Goal: Information Seeking & Learning: Learn about a topic

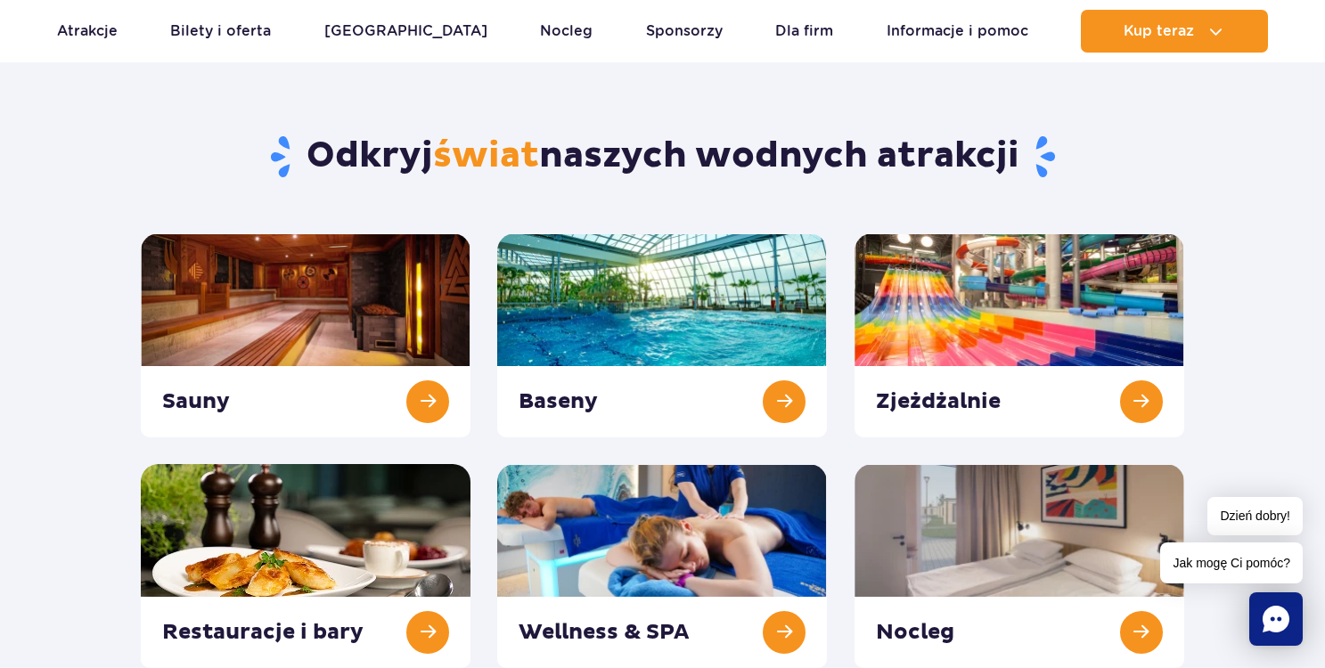
scroll to position [260, 0]
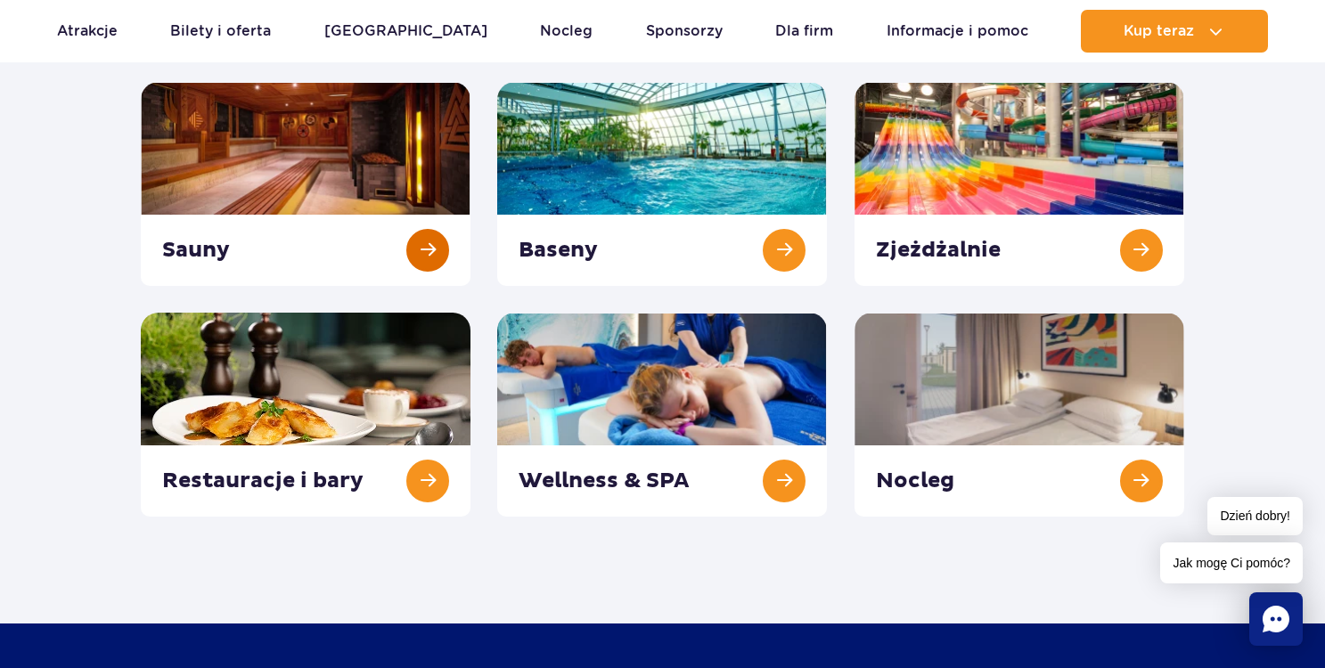
click at [418, 250] on link at bounding box center [306, 184] width 330 height 204
click at [795, 257] on link at bounding box center [662, 184] width 330 height 204
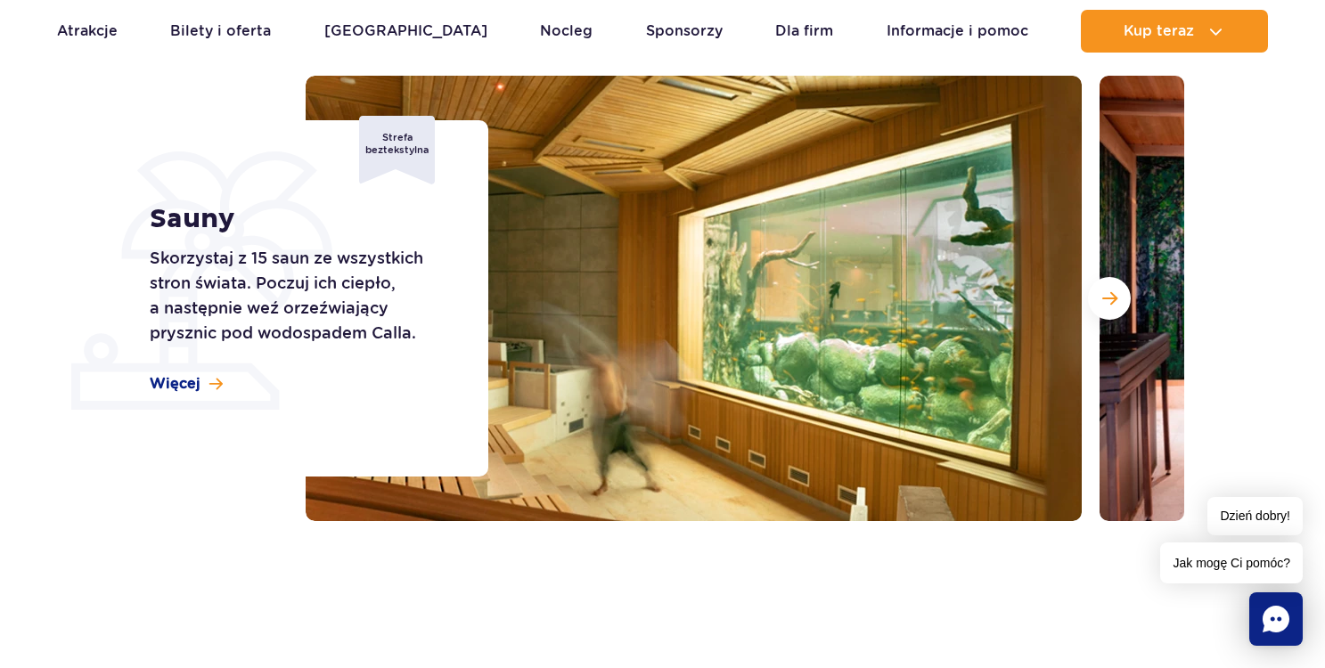
scroll to position [210, 0]
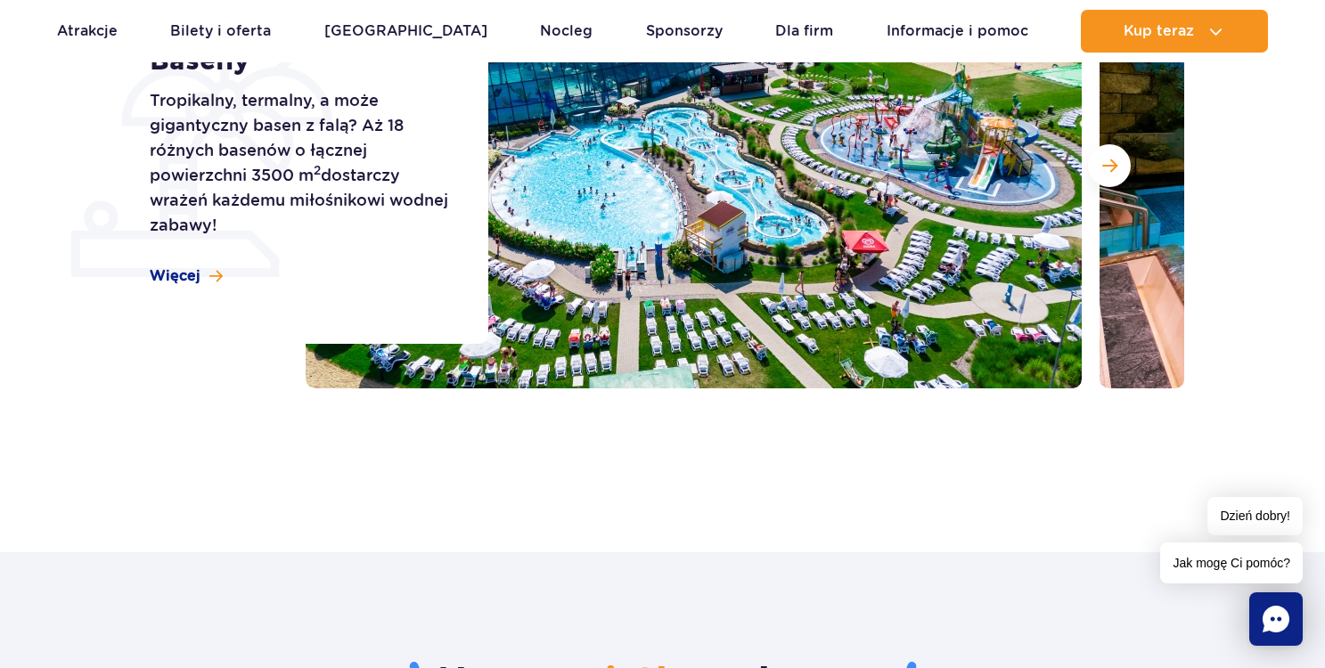
scroll to position [351, 0]
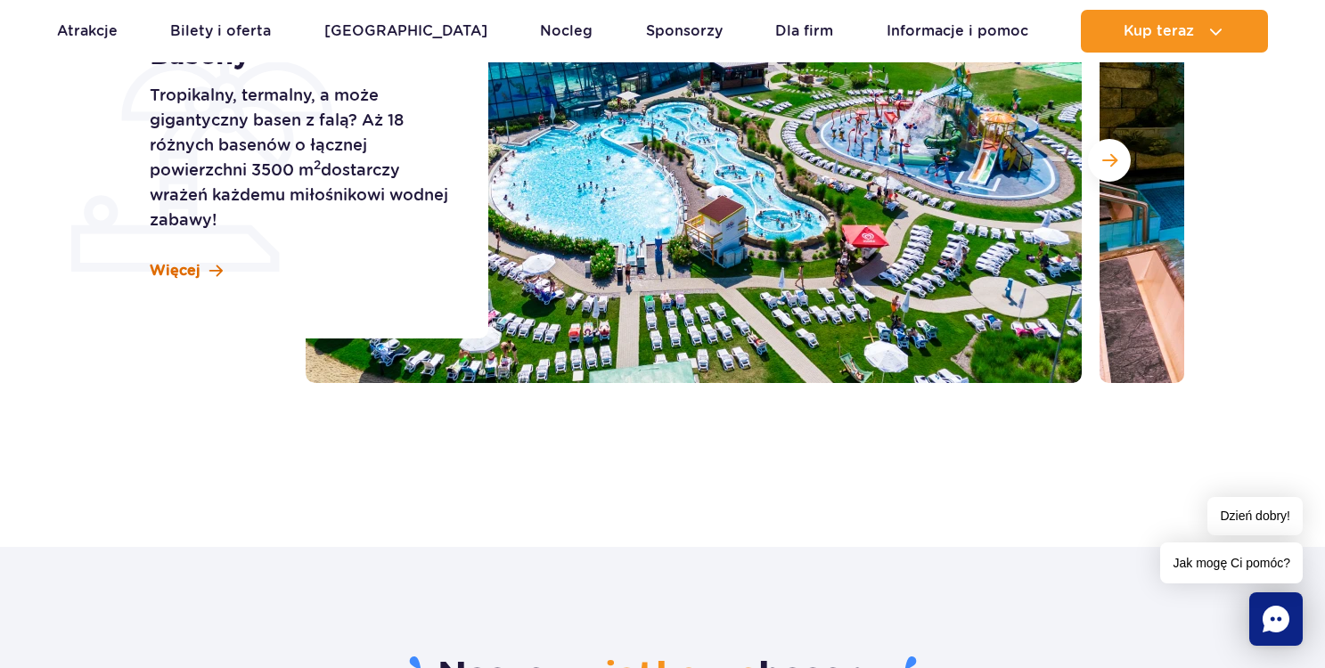
click at [212, 268] on span at bounding box center [215, 271] width 13 height 15
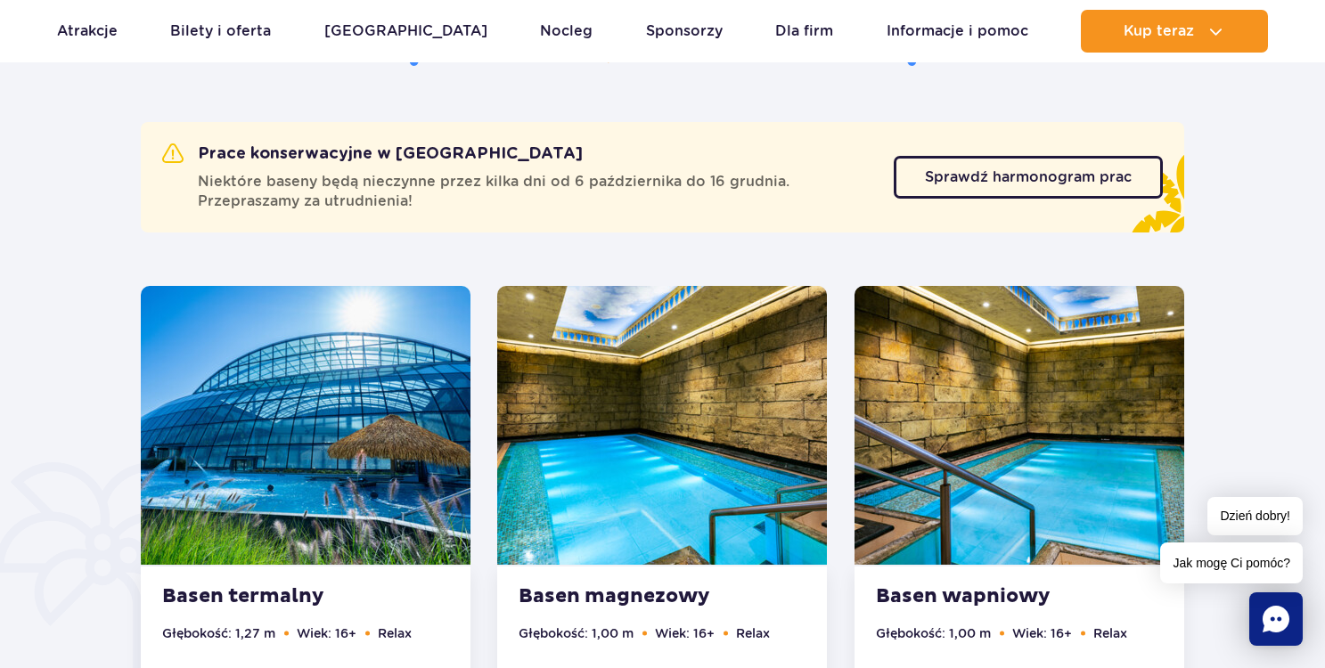
scroll to position [989, 0]
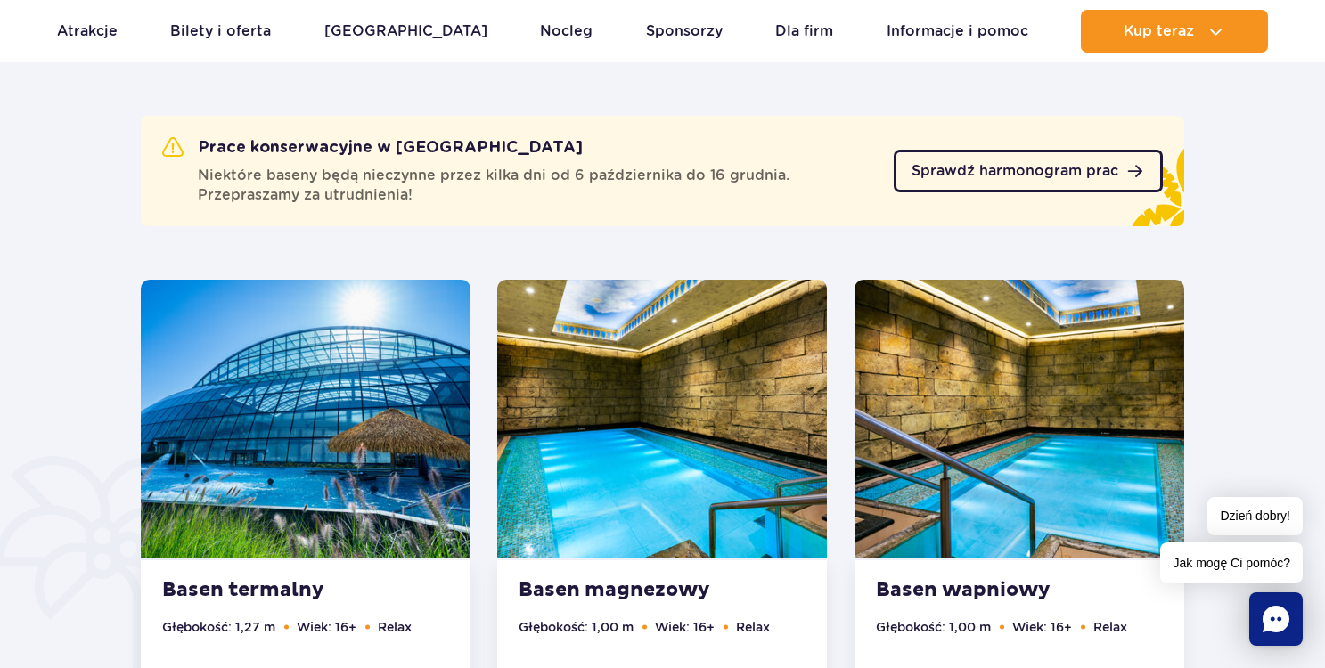
click at [964, 169] on span "Sprawdź harmonogram prac" at bounding box center [1014, 171] width 207 height 14
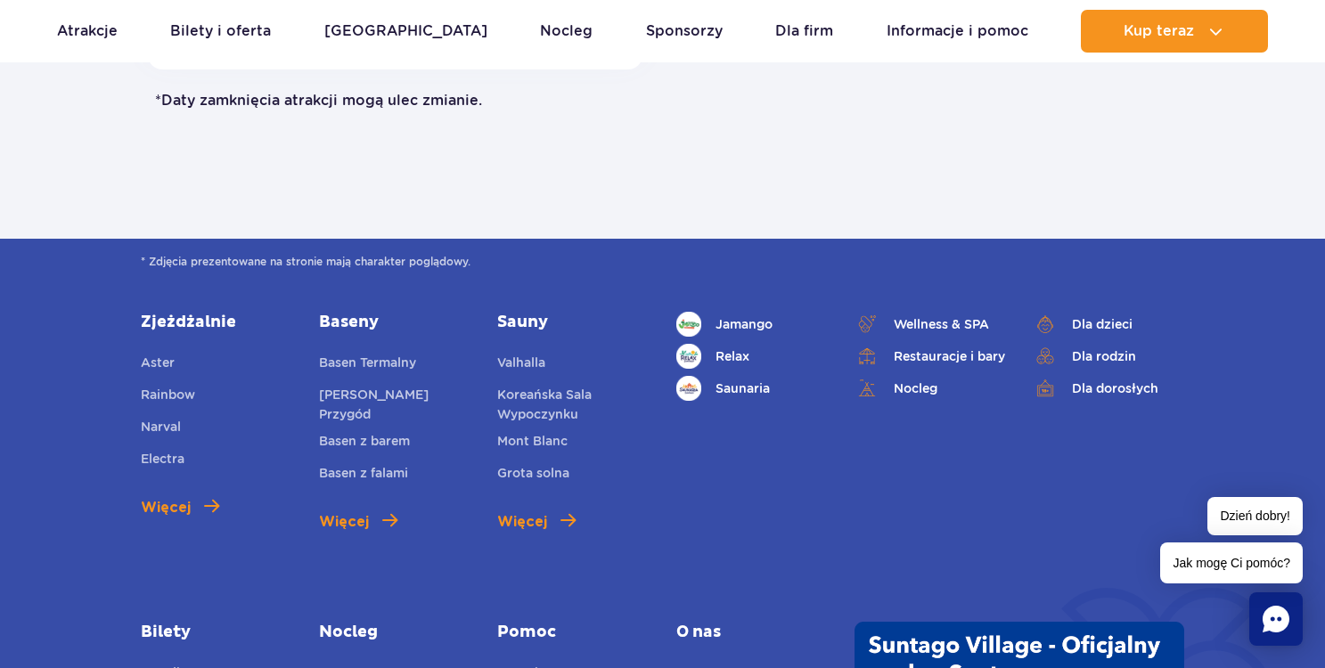
scroll to position [1236, 0]
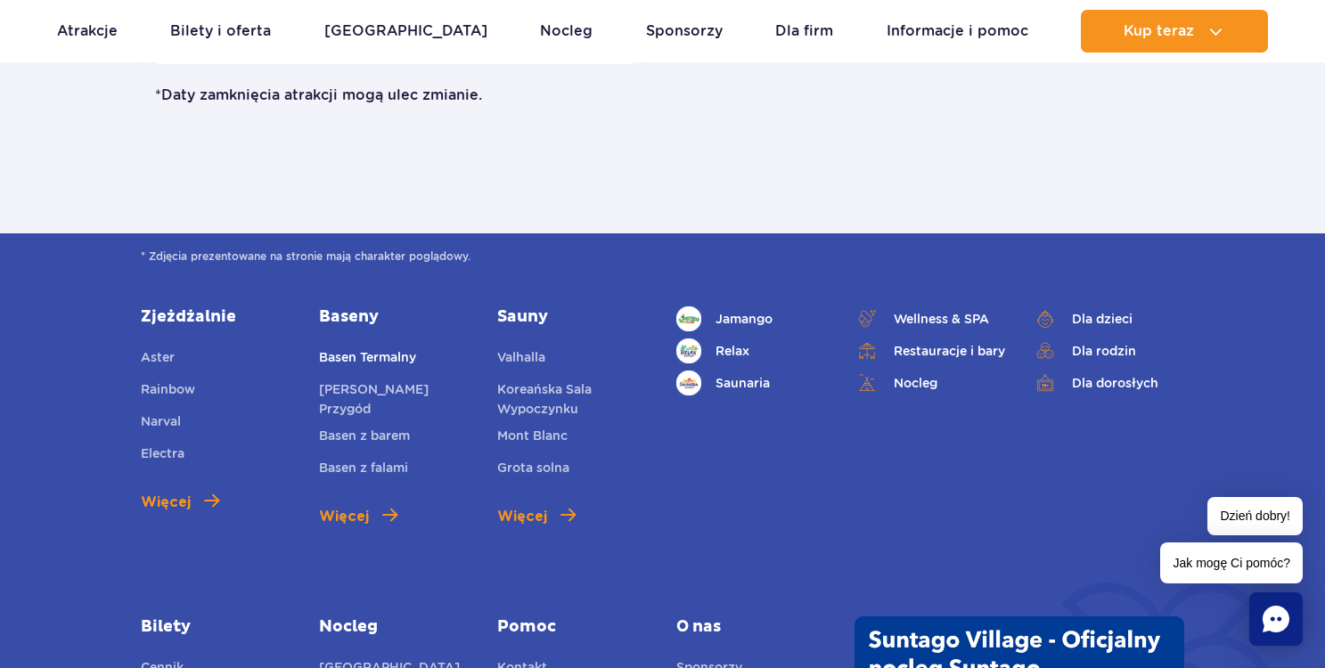
click at [339, 353] on link "Basen Termalny" at bounding box center [367, 359] width 97 height 25
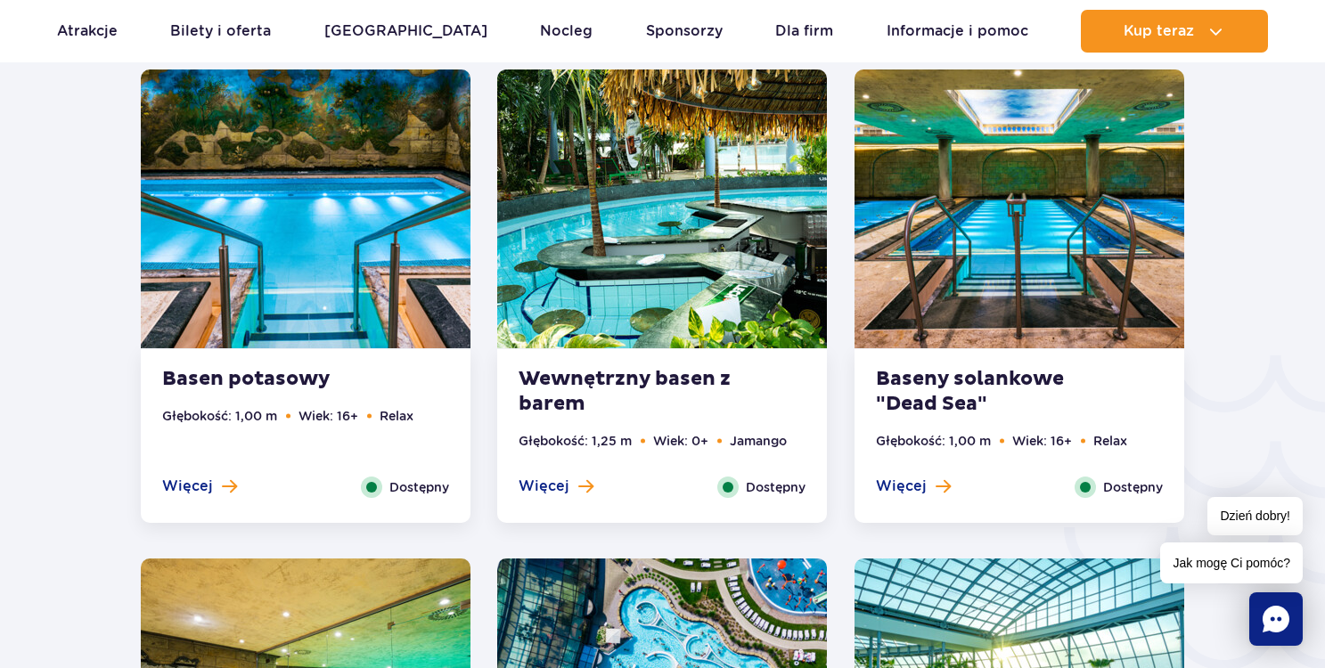
scroll to position [2719, 0]
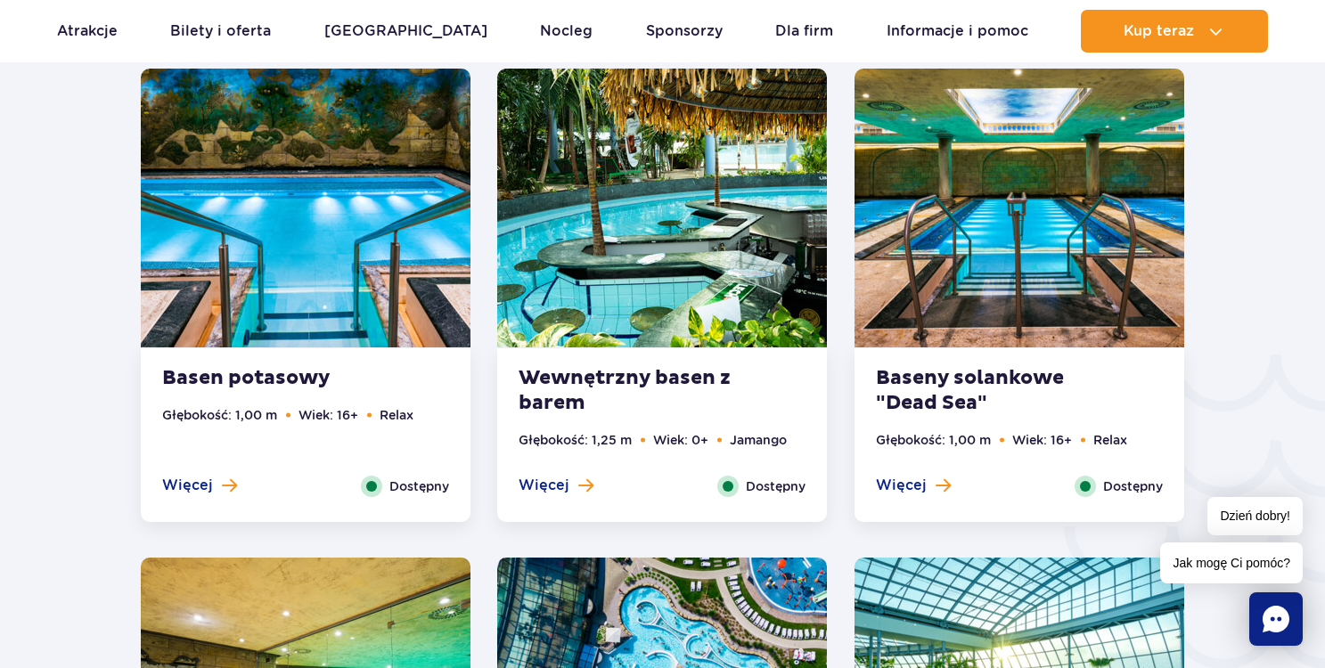
click at [684, 282] on img at bounding box center [662, 208] width 330 height 279
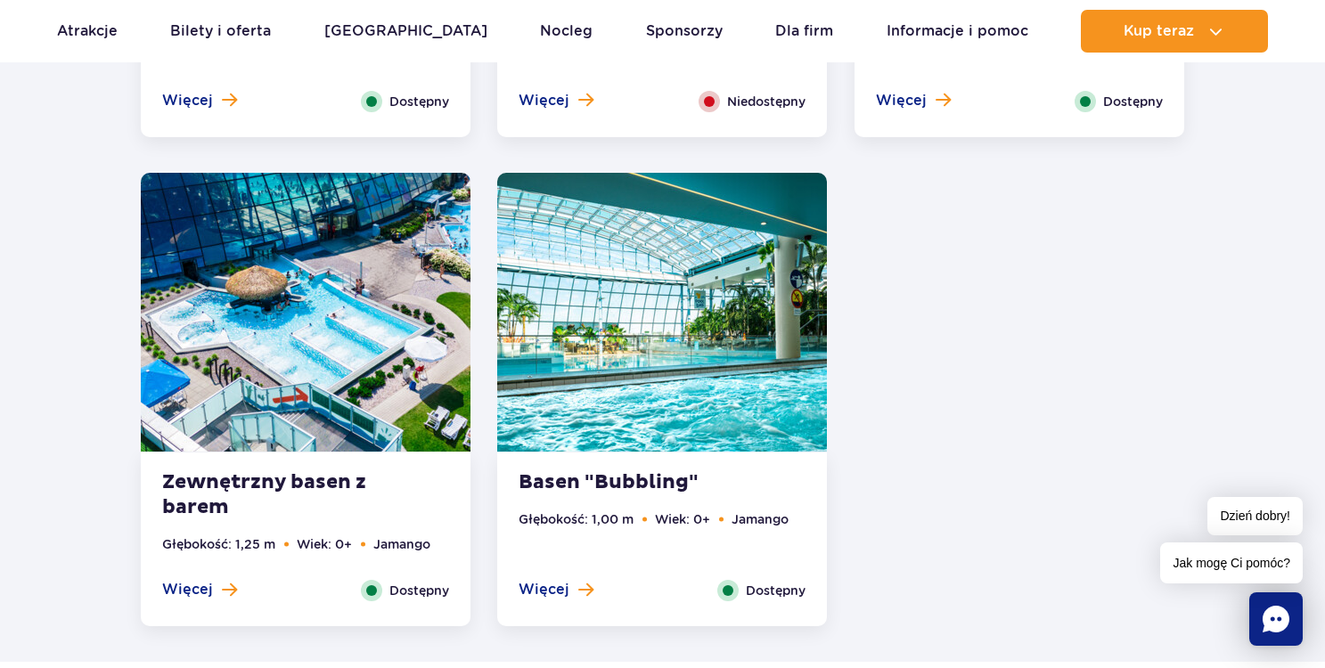
scroll to position [3594, 1]
click at [684, 282] on img at bounding box center [662, 312] width 330 height 279
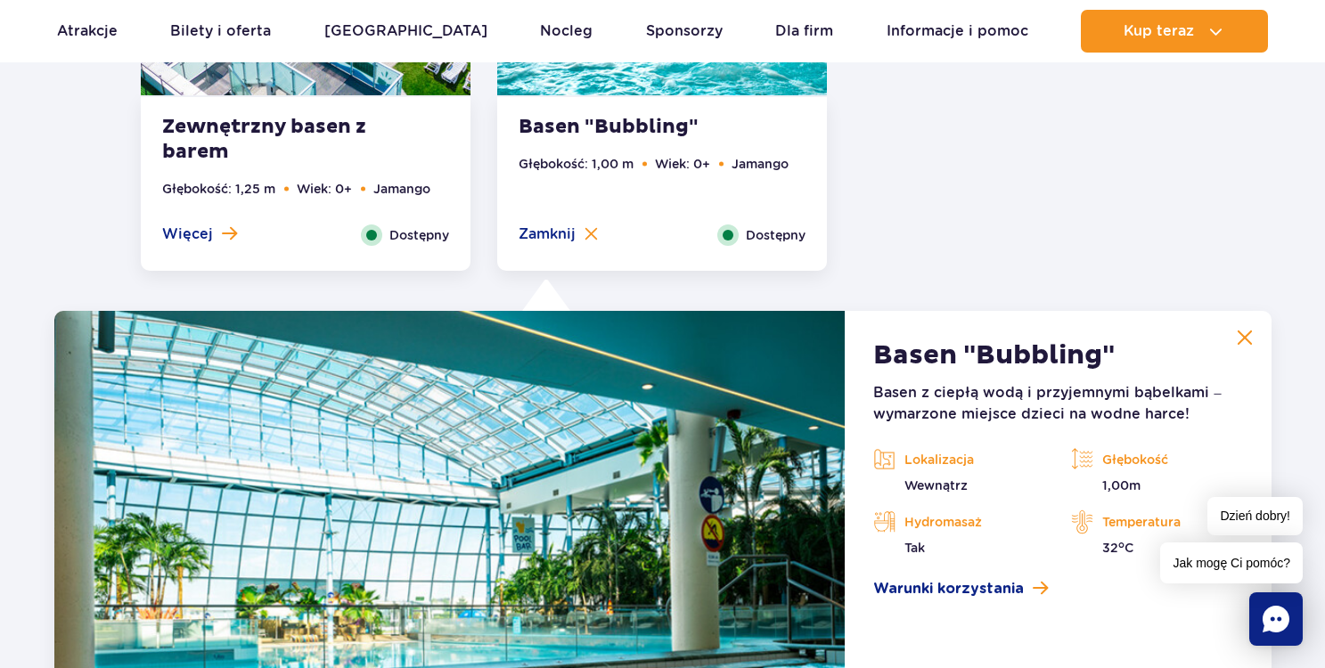
scroll to position [3407, 0]
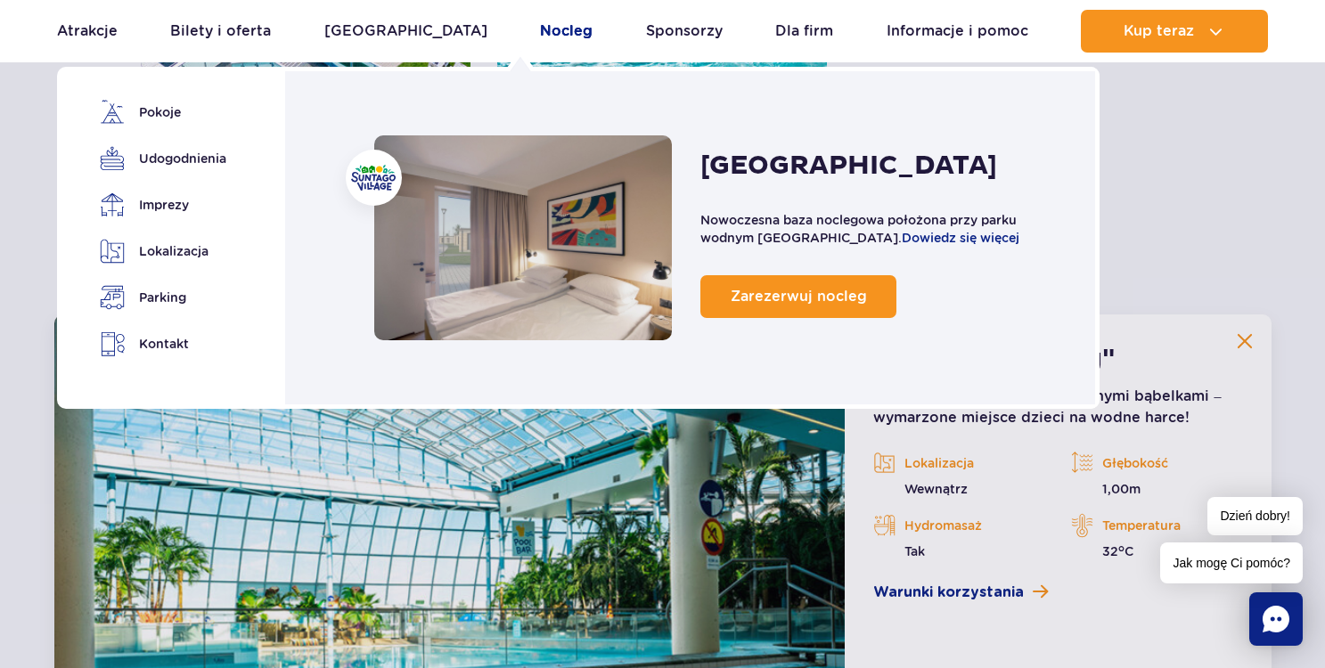
click at [540, 33] on link "Nocleg" at bounding box center [566, 31] width 53 height 43
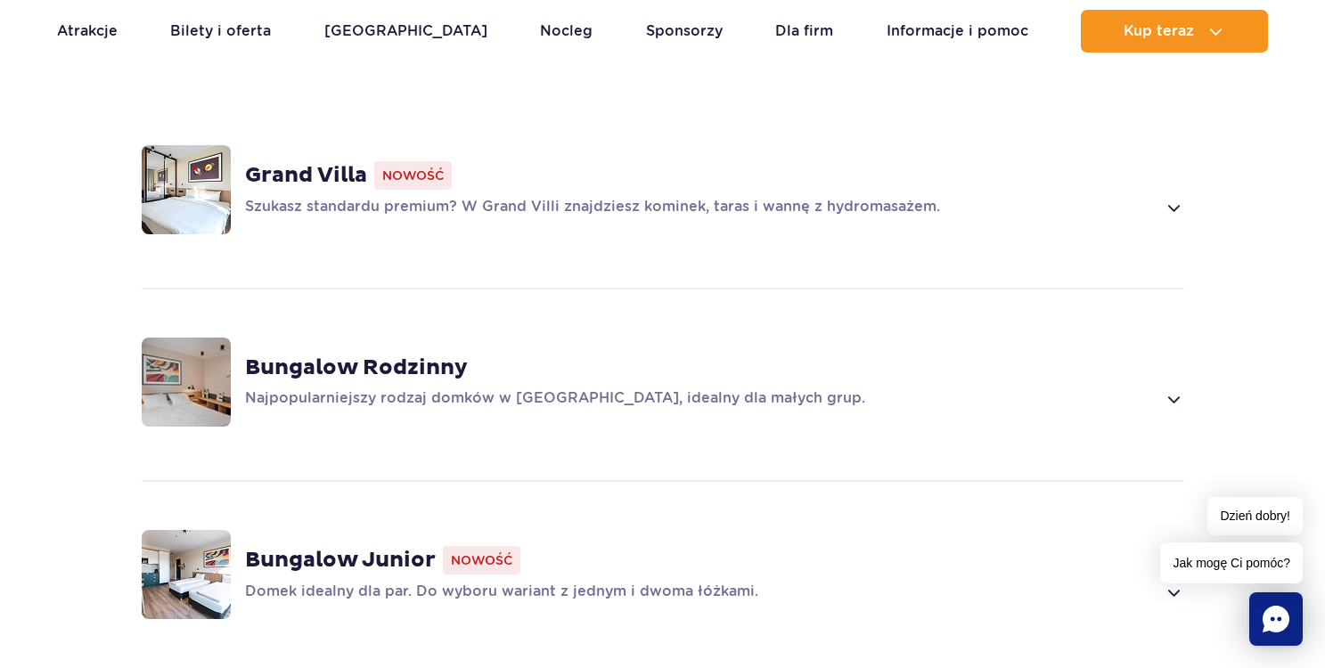
scroll to position [1385, 0]
click at [898, 209] on p "Szukasz standardu premium? W Grand Villi znajdziesz kominek, taras i wannę z hy…" at bounding box center [700, 206] width 911 height 21
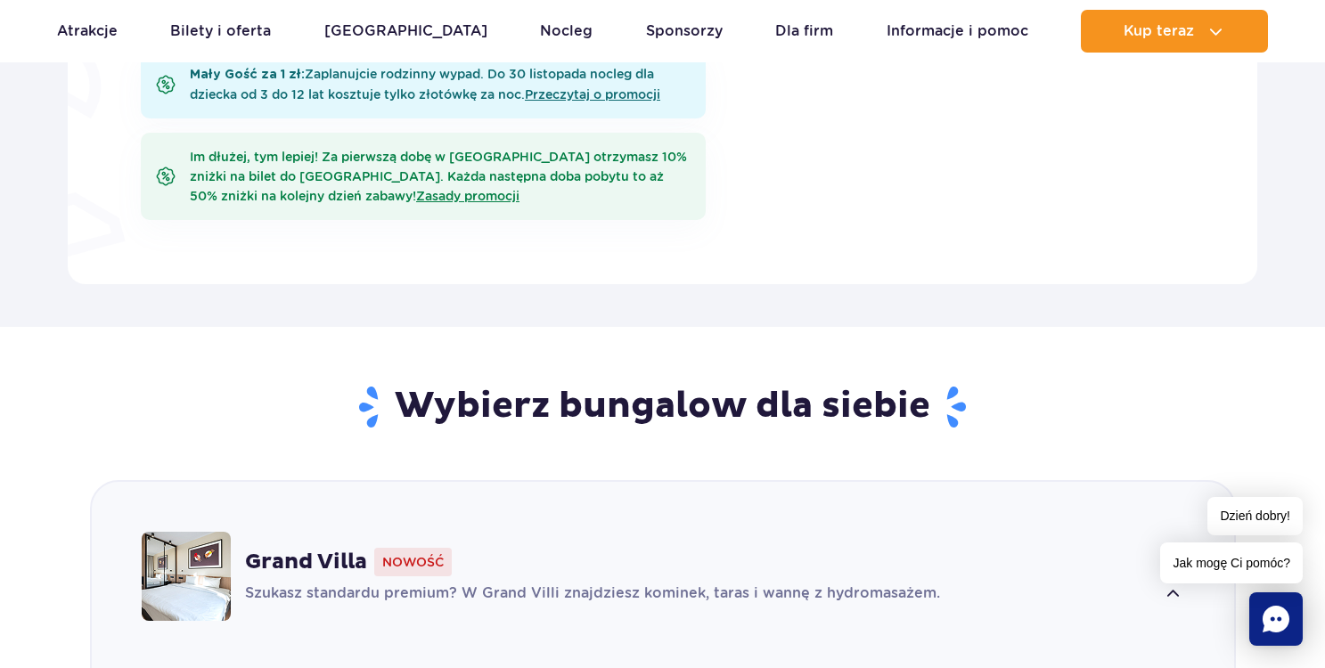
scroll to position [992, 0]
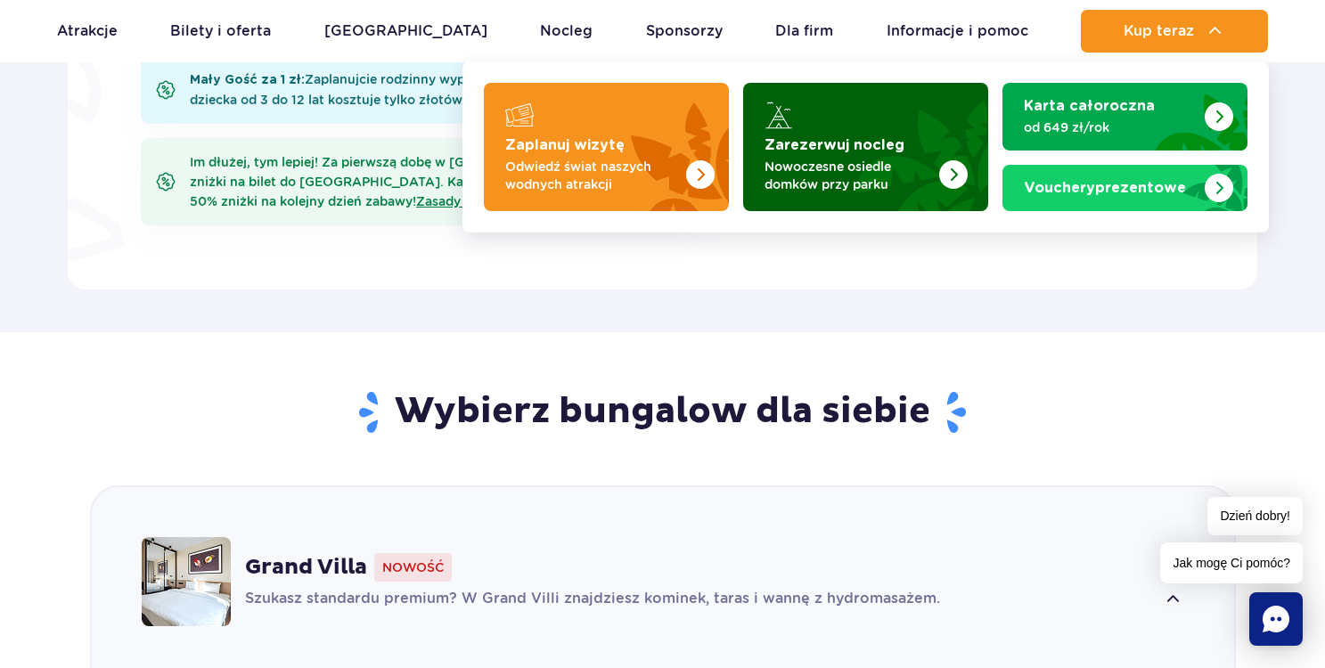
click at [848, 168] on p "Nowoczesne osiedle domków przy parku" at bounding box center [851, 176] width 174 height 36
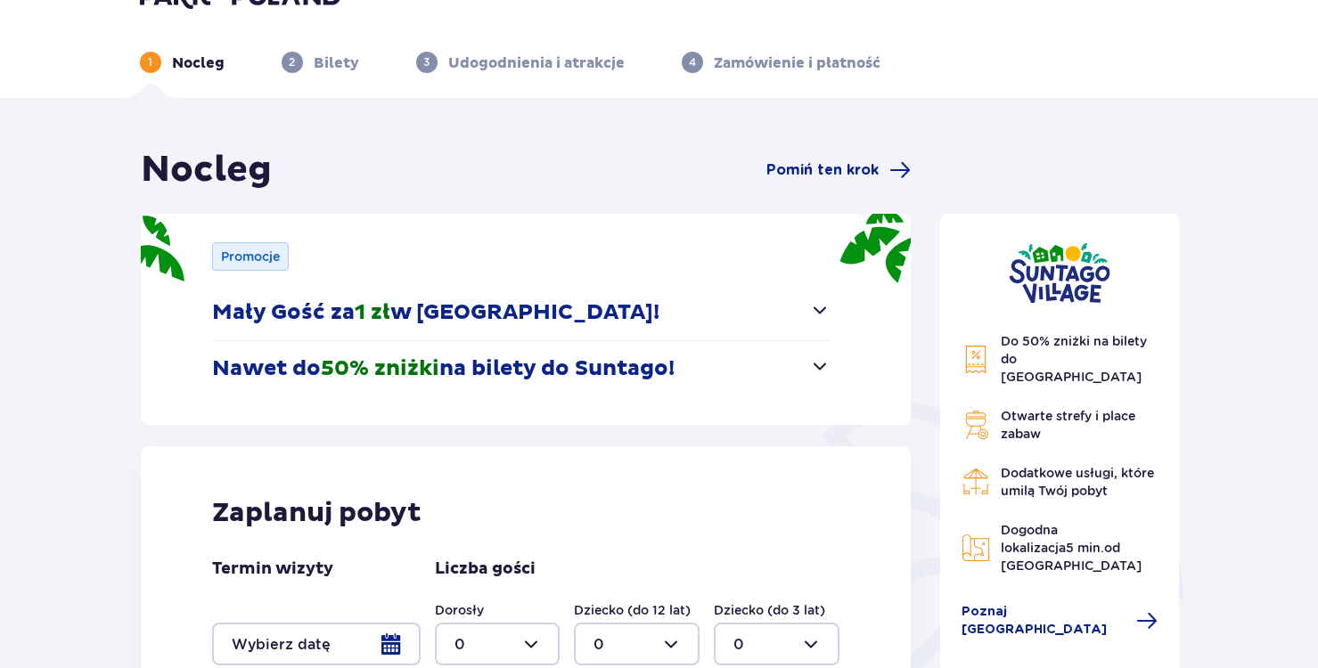
scroll to position [37, 0]
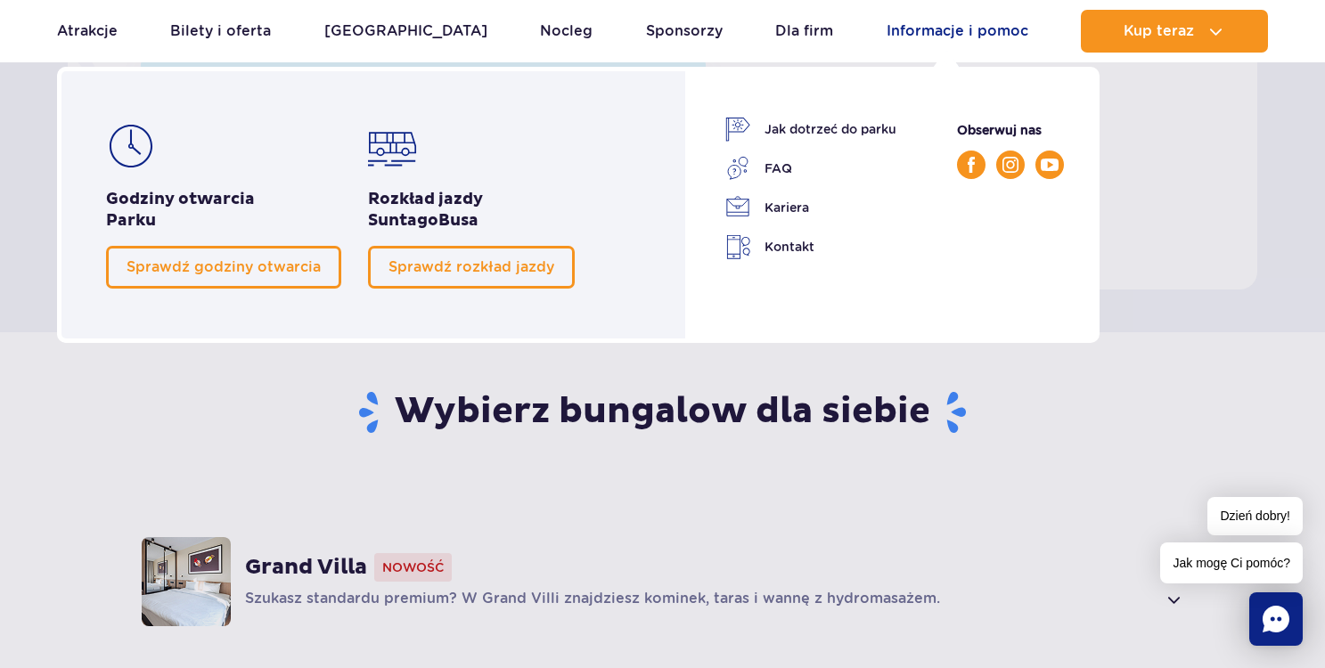
click at [952, 32] on link "Informacje i pomoc" at bounding box center [957, 31] width 142 height 43
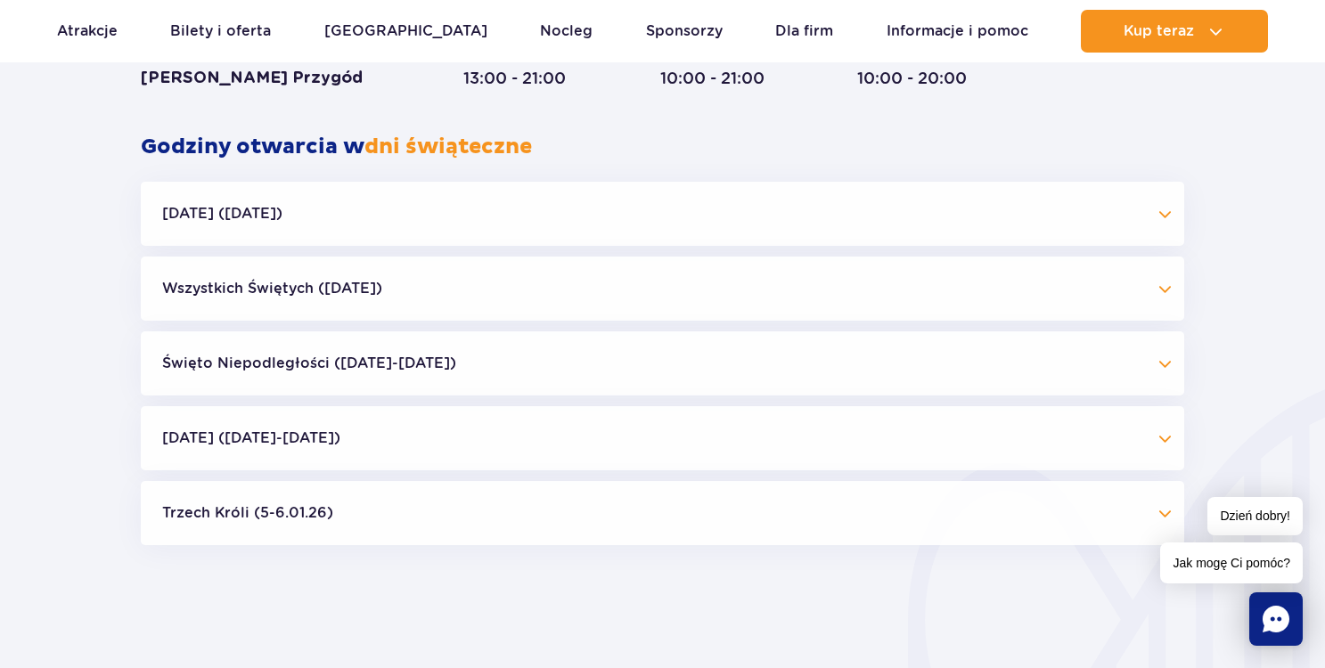
scroll to position [1692, 0]
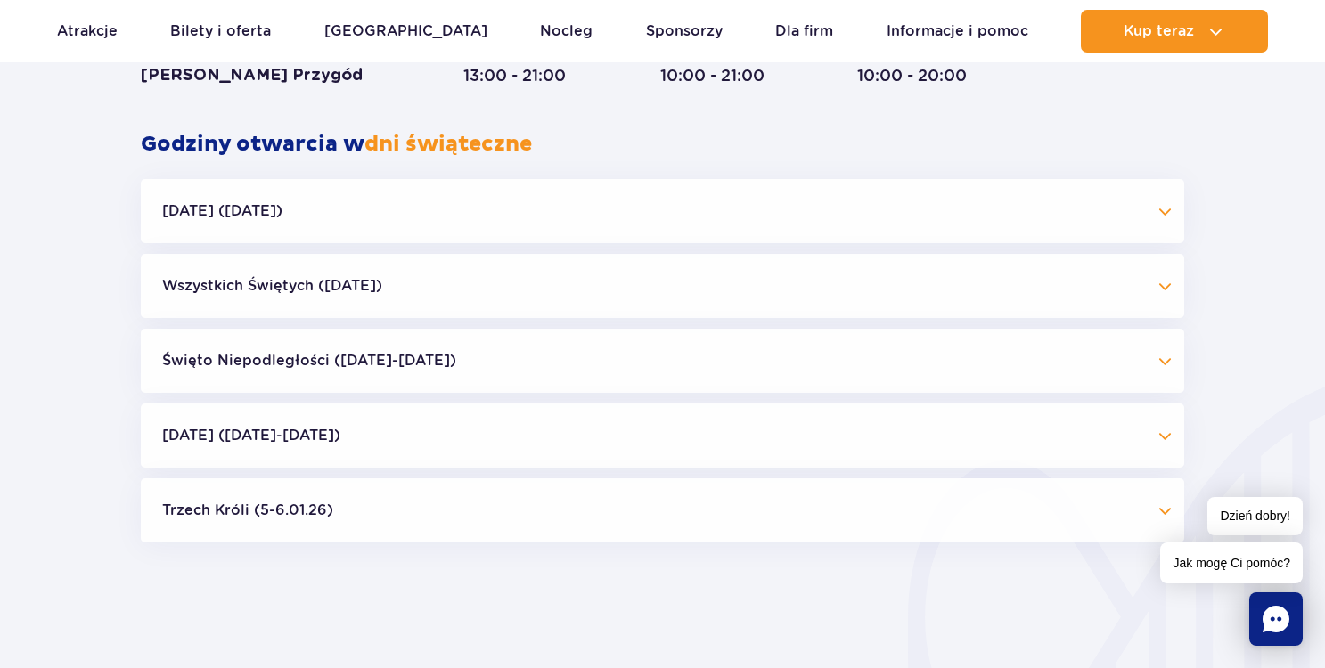
click at [805, 283] on button "Wszystkich Świętych ([DATE])" at bounding box center [662, 286] width 1043 height 64
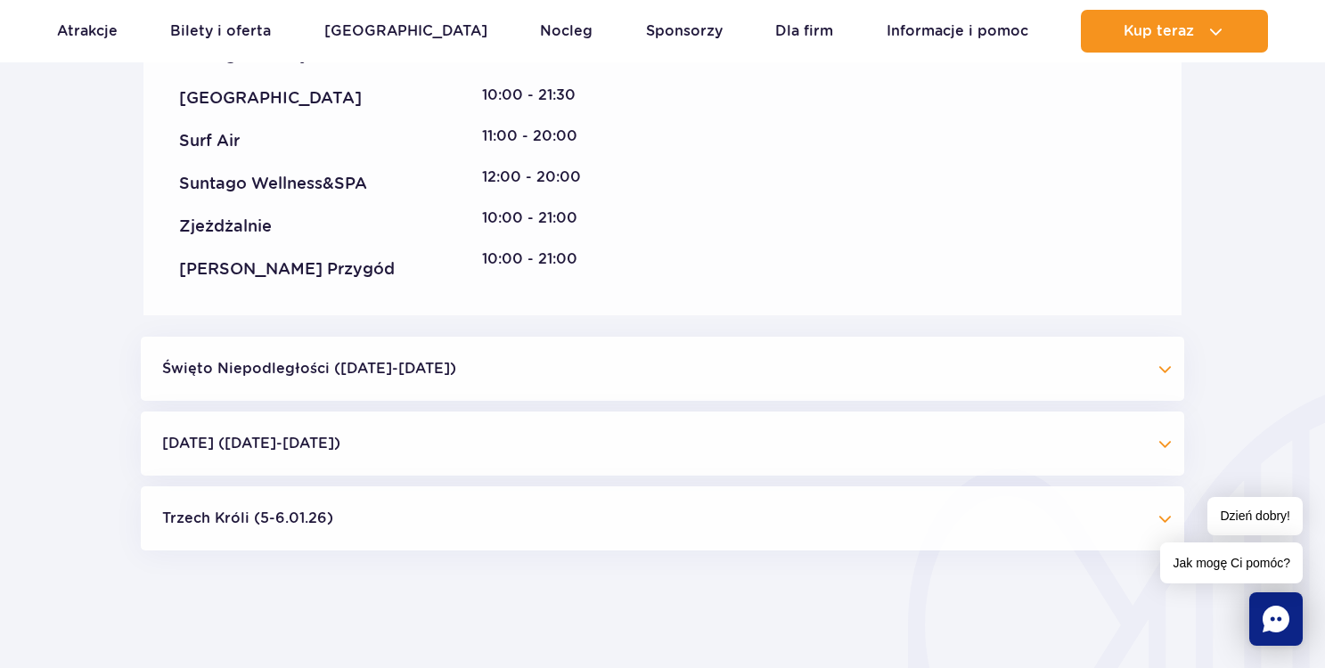
scroll to position [2160, 0]
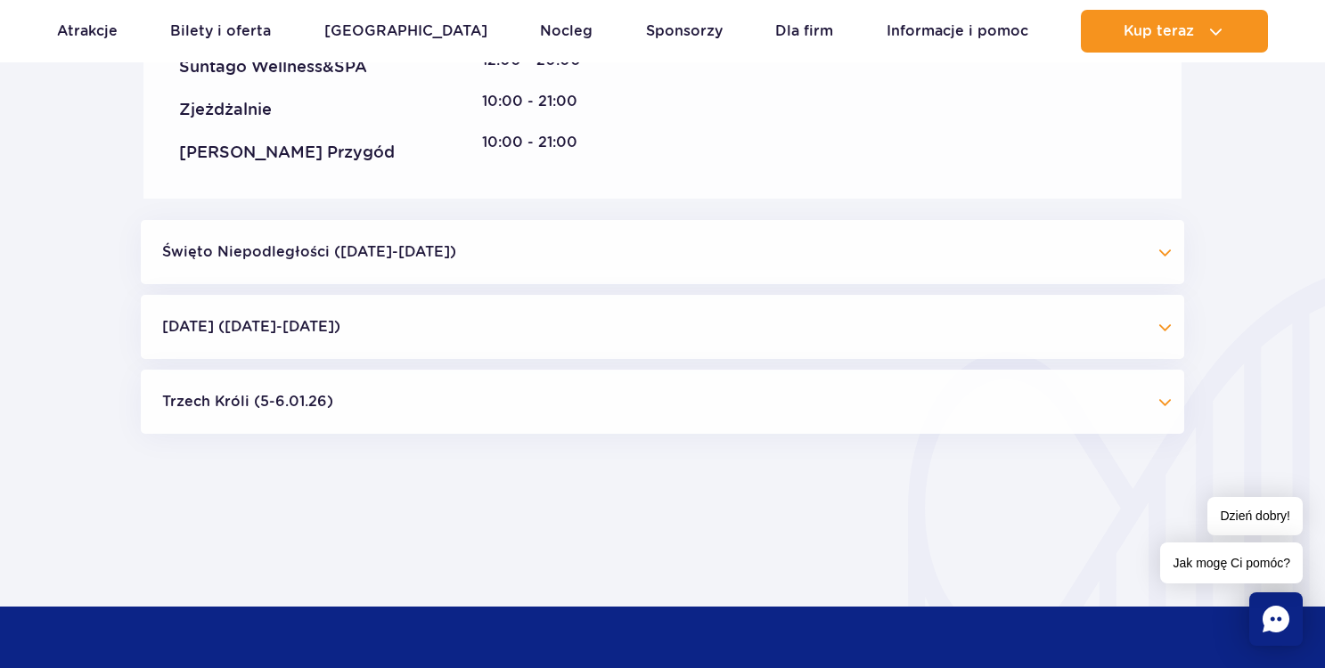
click at [793, 264] on button "Święto Niepodległości ([DATE]-[DATE])" at bounding box center [662, 252] width 1043 height 64
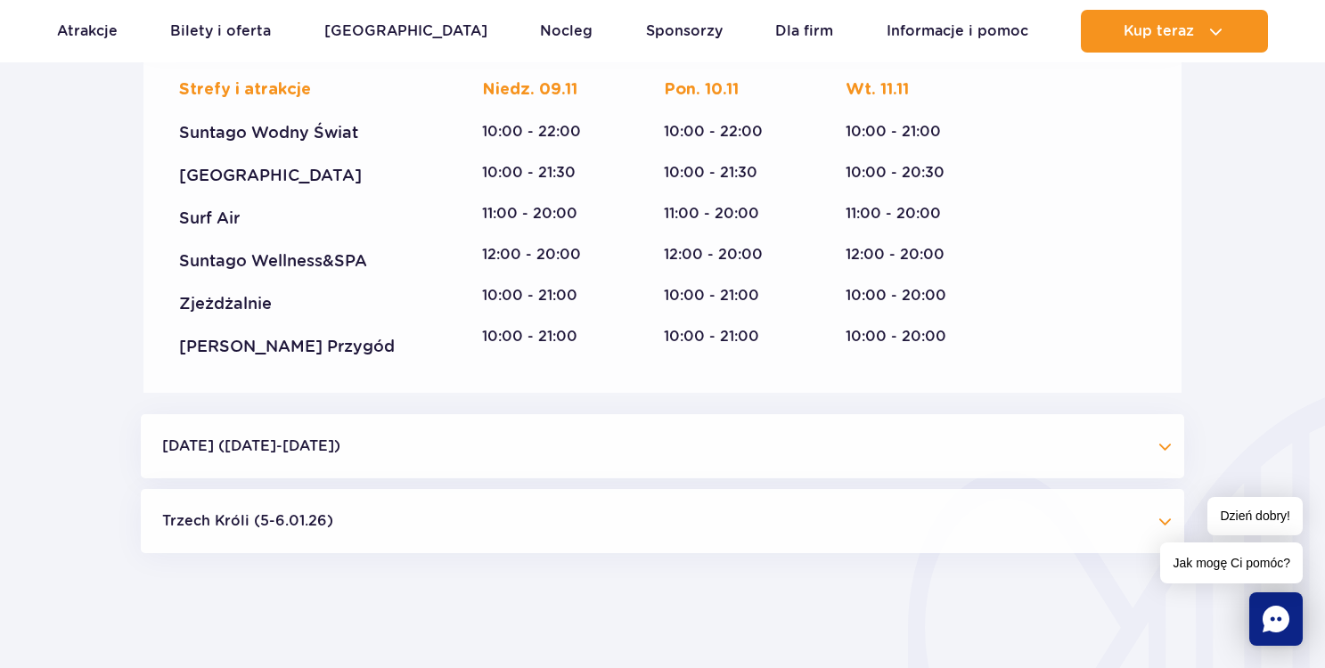
scroll to position [2401, 0]
click at [770, 453] on button "[DATE] ([DATE]-[DATE])" at bounding box center [662, 446] width 1043 height 64
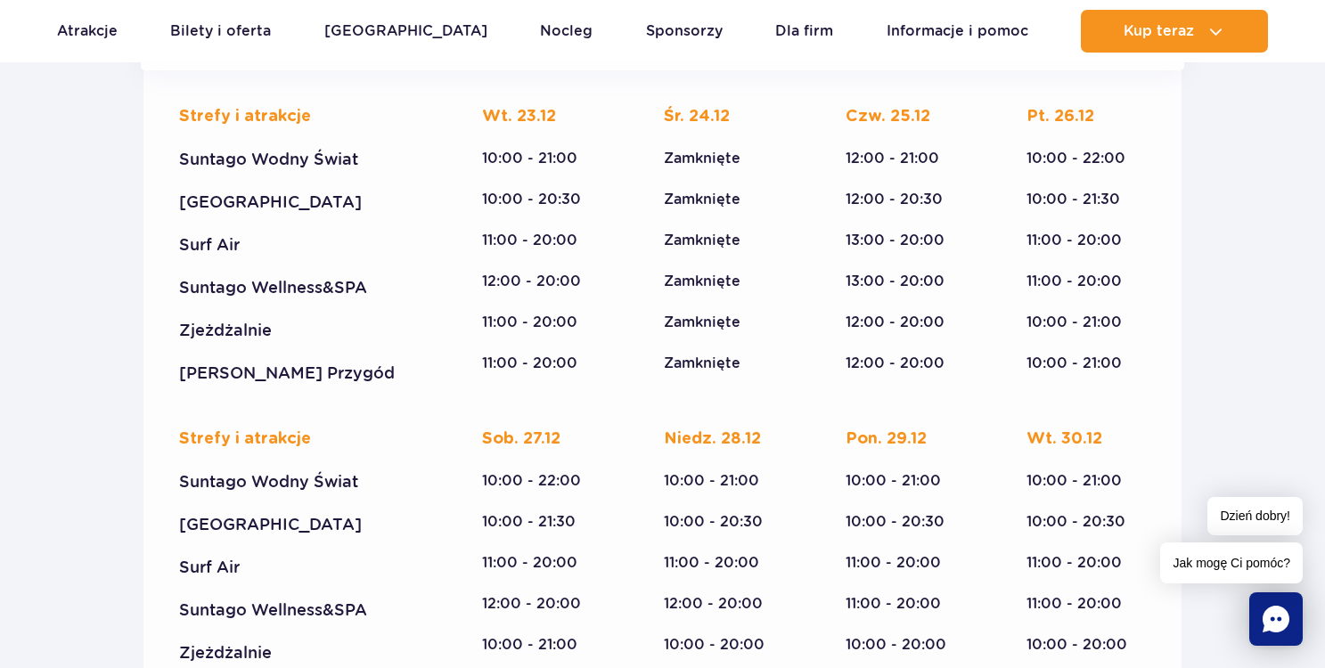
scroll to position [2817, 0]
